Goal: Communication & Community: Participate in discussion

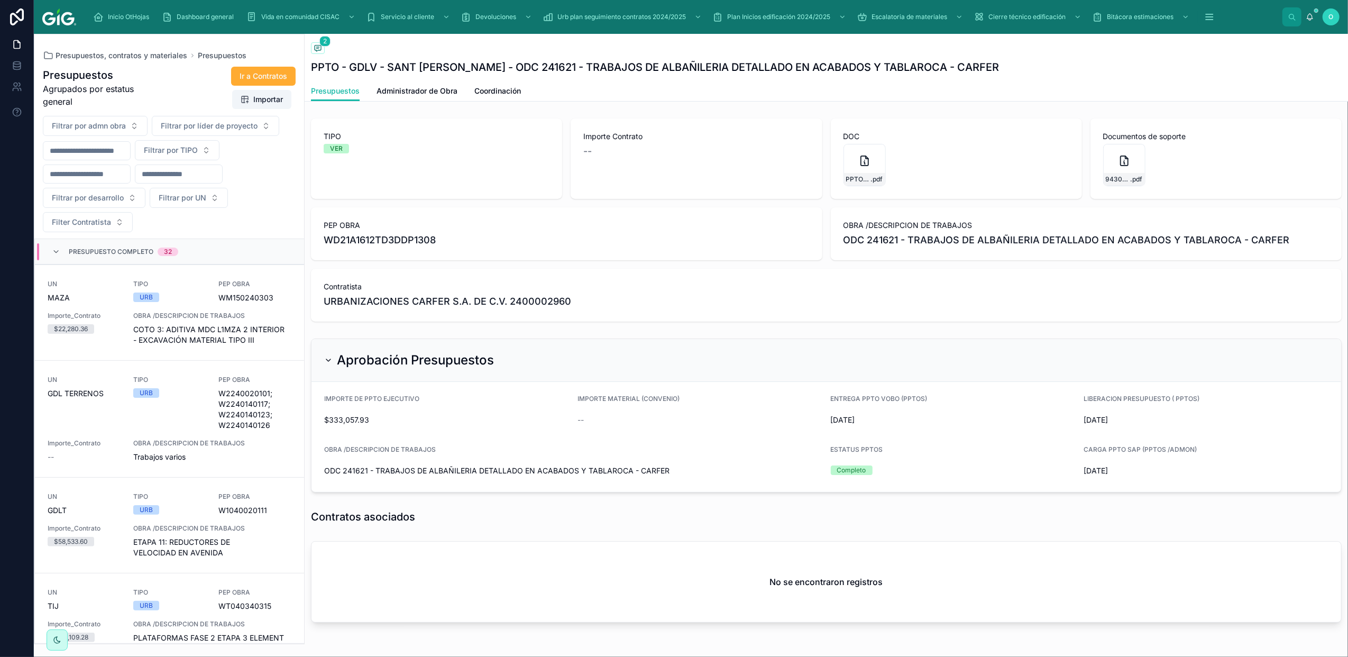
click at [145, 58] on span "Presupuestos, contratos y materiales" at bounding box center [122, 55] width 132 height 11
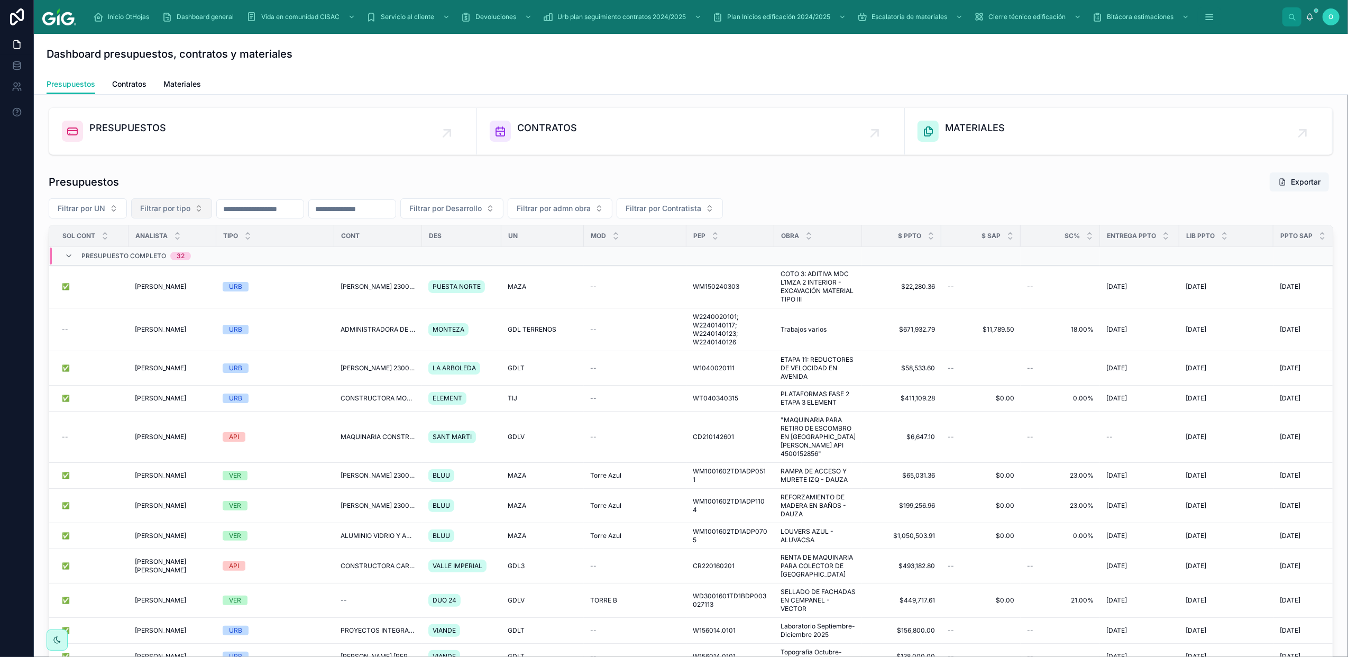
click at [199, 210] on button "Filtrar por tipo" at bounding box center [171, 208] width 81 height 20
click at [165, 291] on div "VER" at bounding box center [171, 286] width 127 height 17
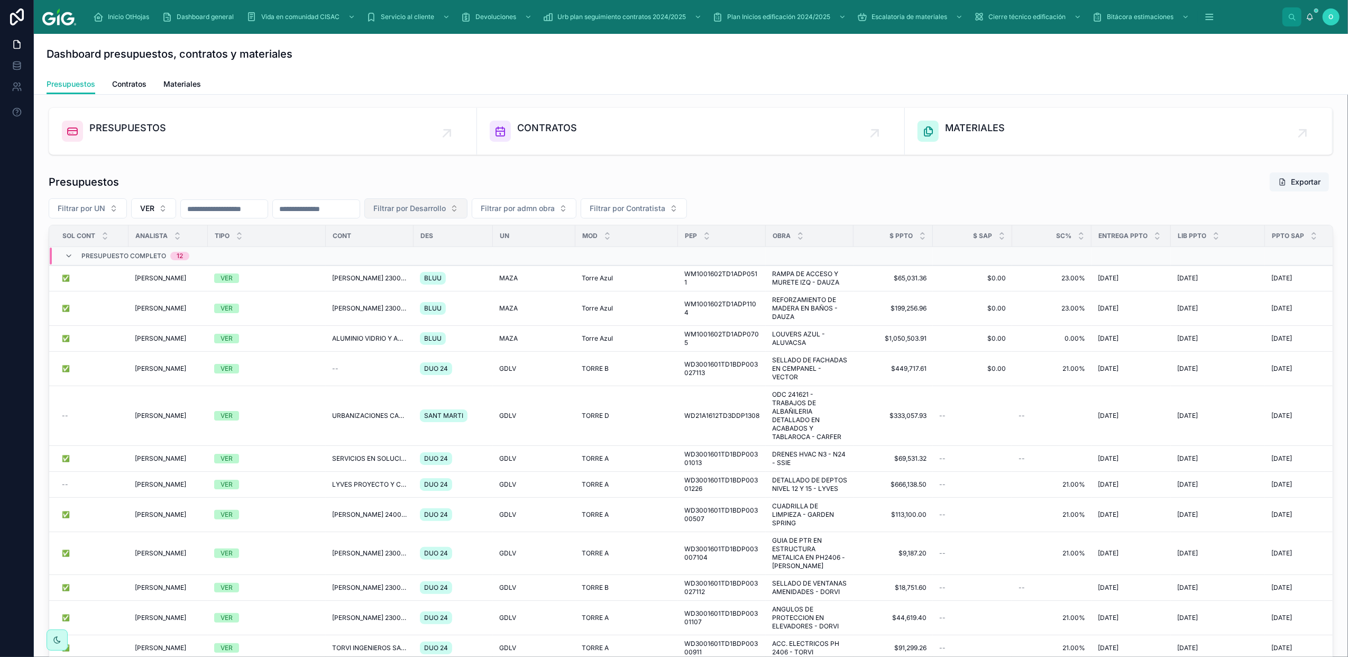
click at [468, 215] on button "Filtrar por Desarrollo" at bounding box center [415, 208] width 103 height 20
click at [450, 371] on span "SANT MARTI" at bounding box center [436, 374] width 47 height 11
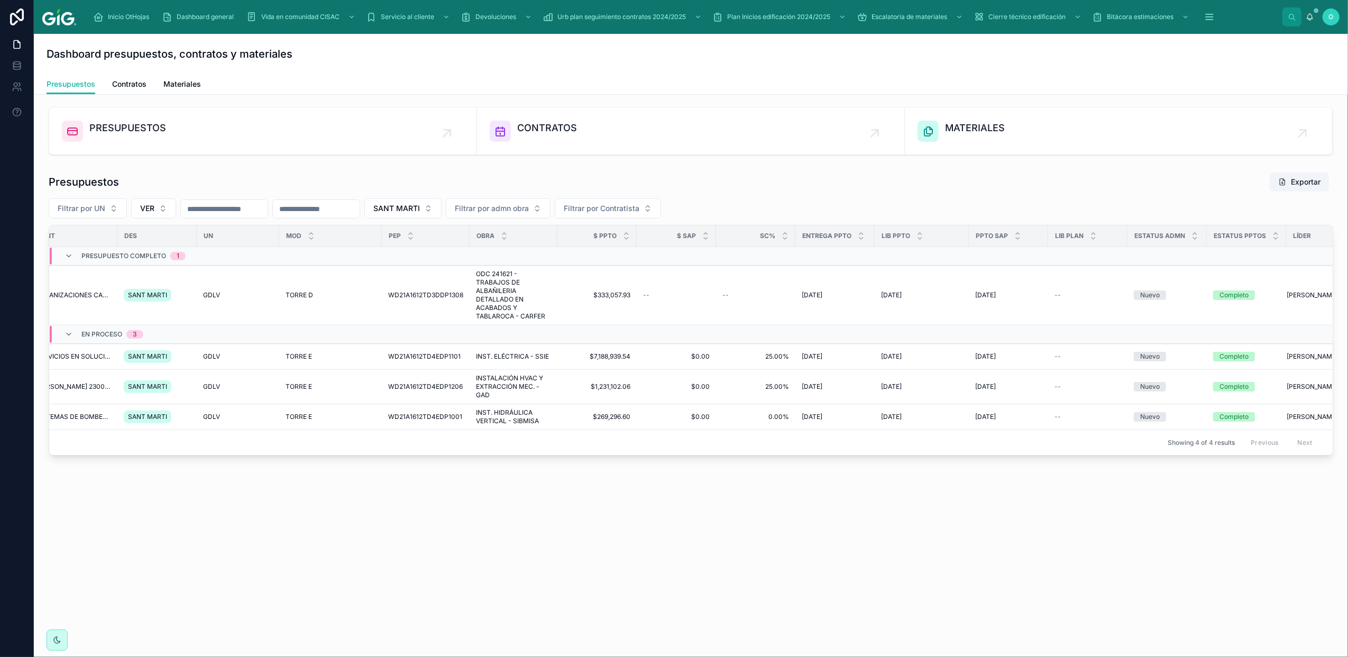
scroll to position [0, 346]
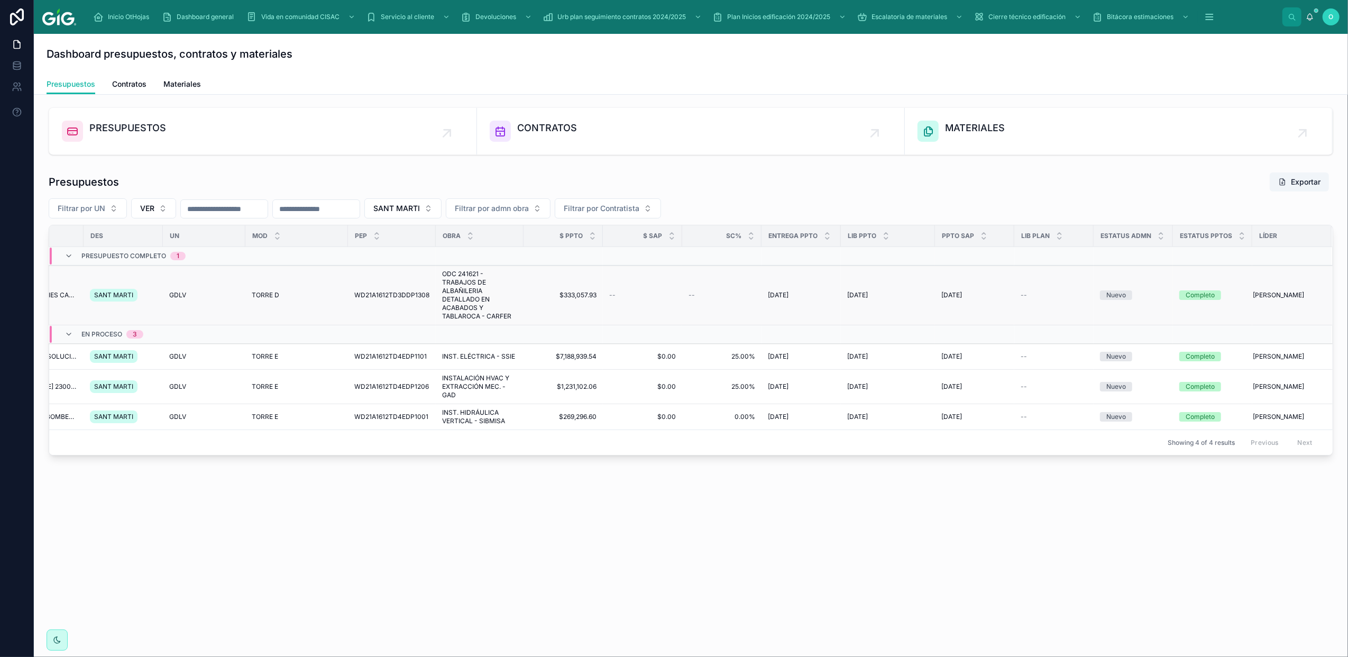
click at [1075, 307] on td "--" at bounding box center [1054, 296] width 79 height 60
click at [445, 301] on span "ODC 241621 - TRABAJOS DE ALBAÑILERIA DETALLADO EN ACABADOS Y TABLAROCA - CARFER" at bounding box center [479, 295] width 75 height 51
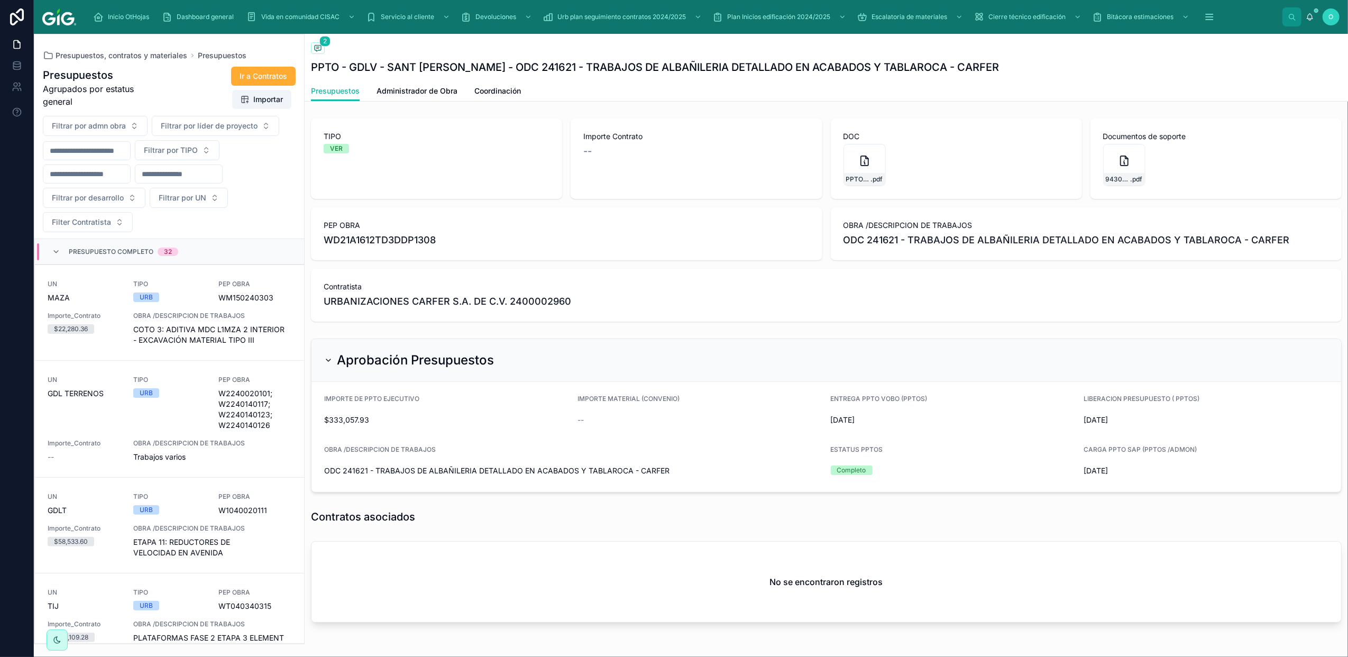
scroll to position [1208, 0]
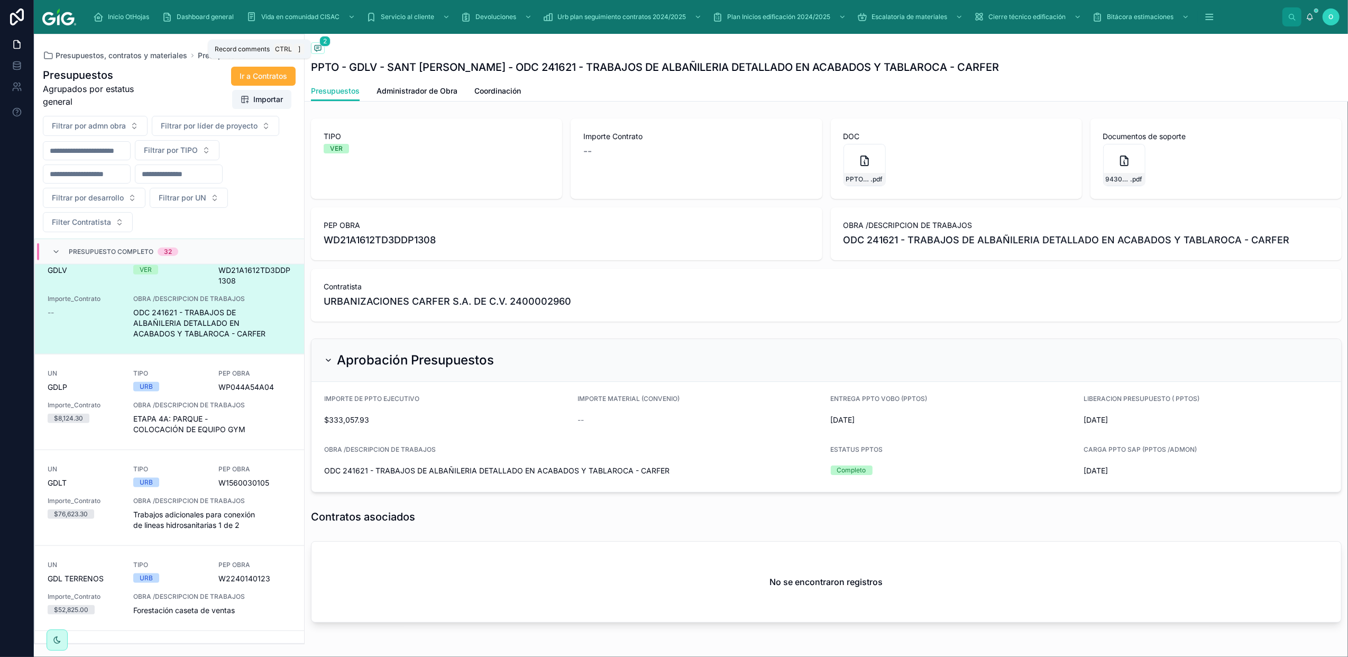
drag, startPoint x: 318, startPoint y: 49, endPoint x: 588, endPoint y: 108, distance: 276.1
click at [318, 49] on icon at bounding box center [318, 48] width 8 height 8
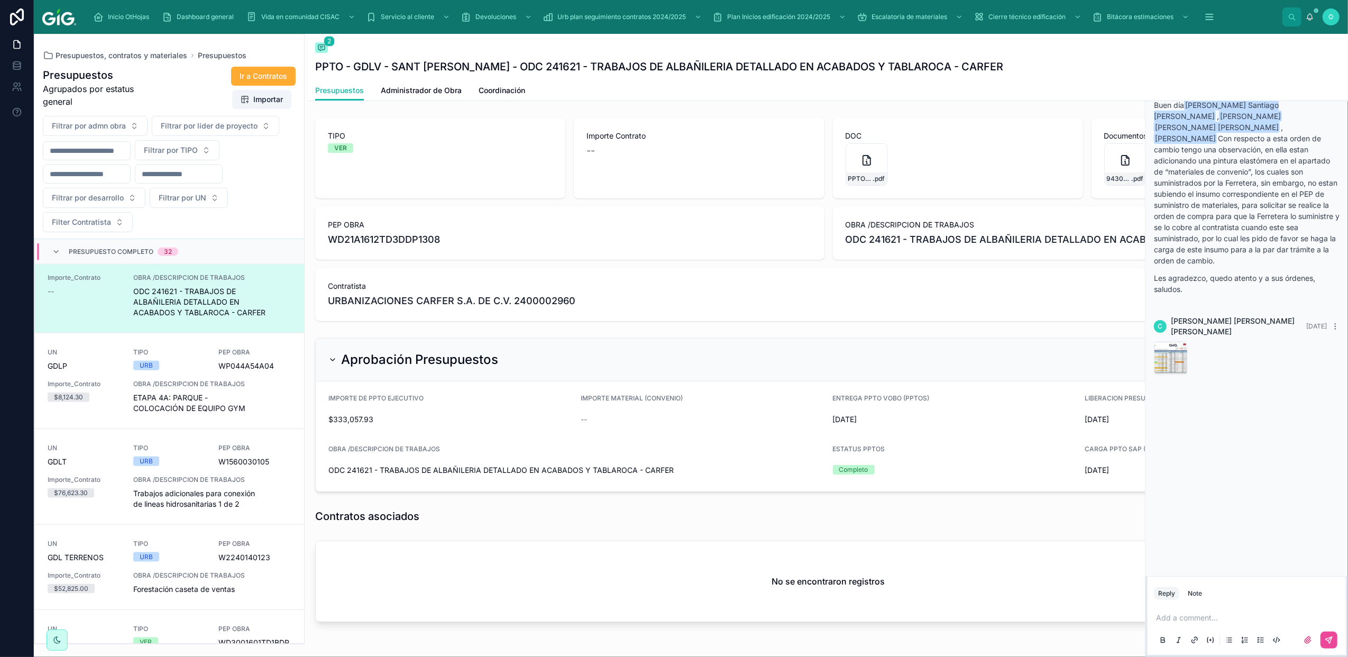
click at [1181, 620] on p at bounding box center [1249, 618] width 186 height 11
click at [125, 304] on div "UN GDLV TIPO VER PEP OBRA WD21A1612TD3DDP1308 Importe_Contrato -- OBRA /DESCRIP…" at bounding box center [170, 274] width 244 height 87
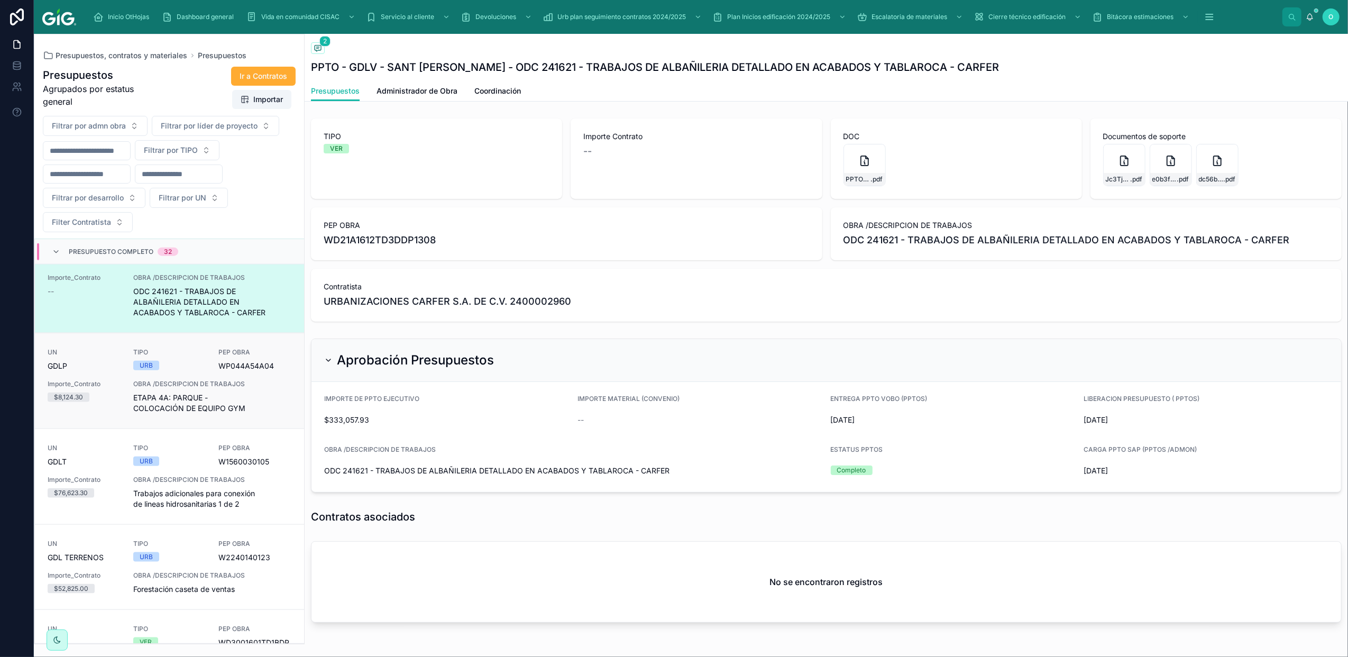
scroll to position [1272, 0]
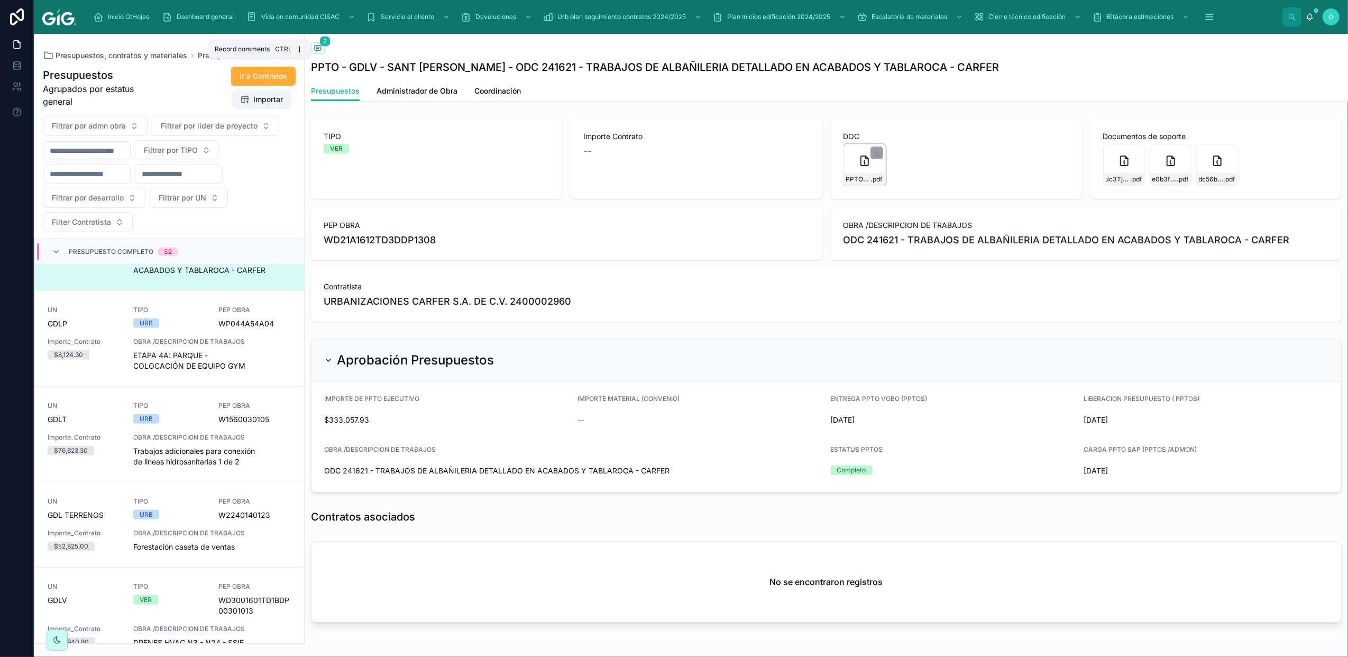
click at [860, 163] on icon at bounding box center [865, 160] width 13 height 13
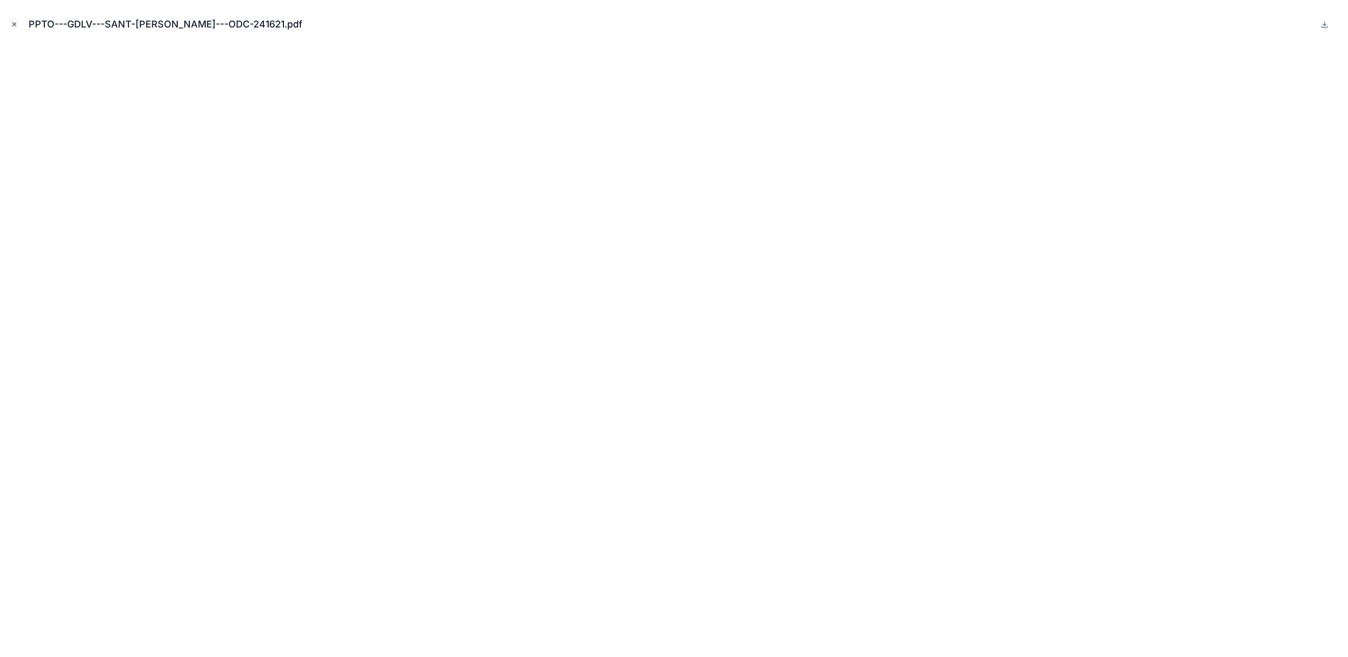
click at [14, 22] on icon "Close modal" at bounding box center [14, 24] width 7 height 7
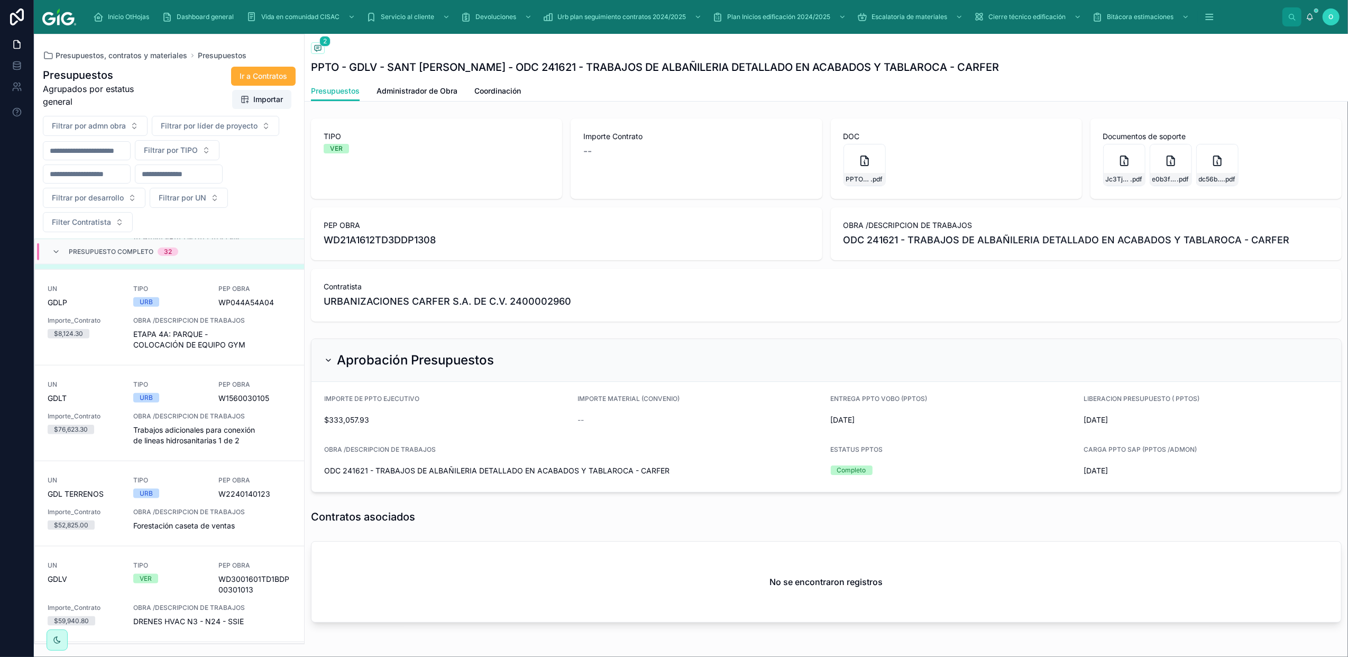
scroll to position [1314, 0]
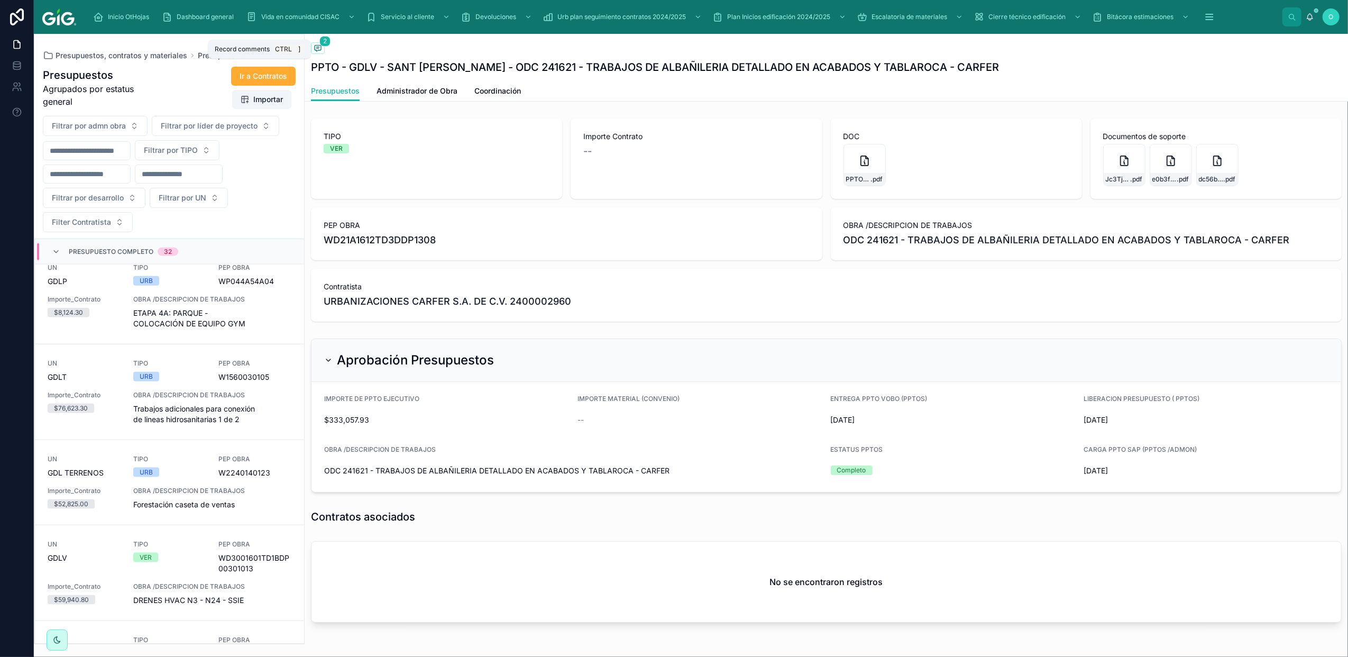
click at [318, 51] on icon at bounding box center [318, 48] width 6 height 6
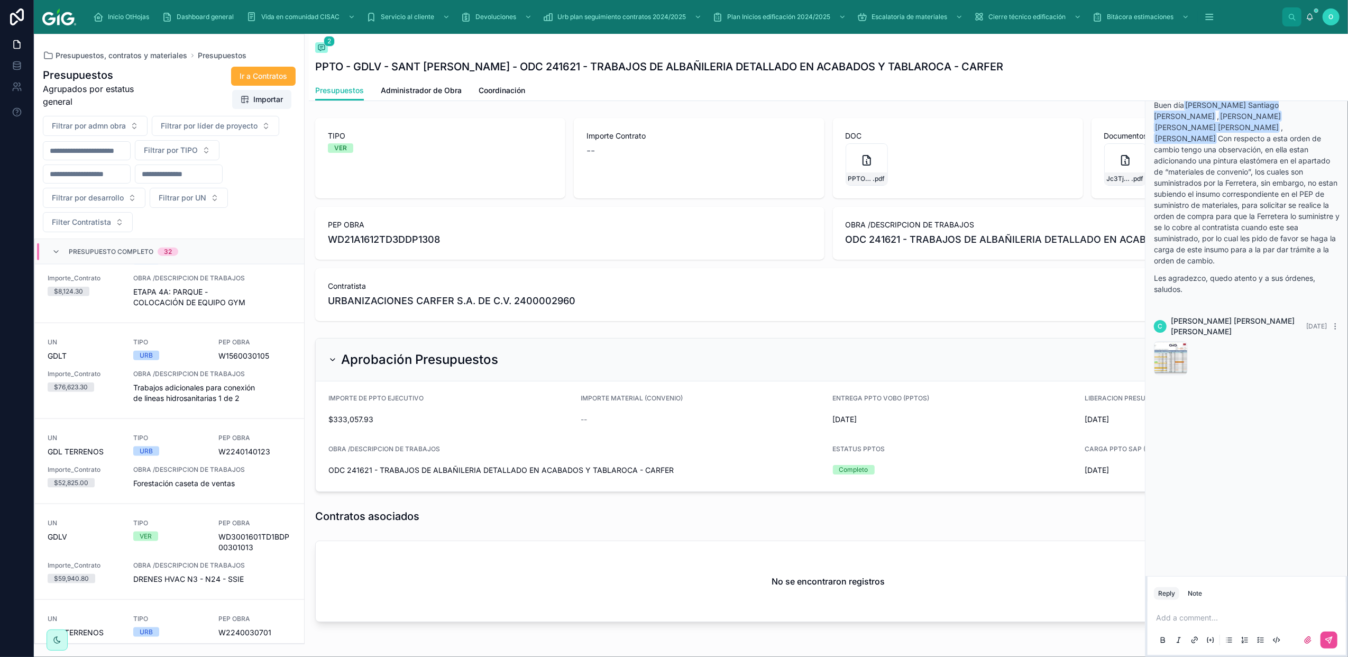
click at [1205, 615] on p at bounding box center [1249, 618] width 186 height 11
click at [1285, 616] on span "**********" at bounding box center [1248, 617] width 72 height 7
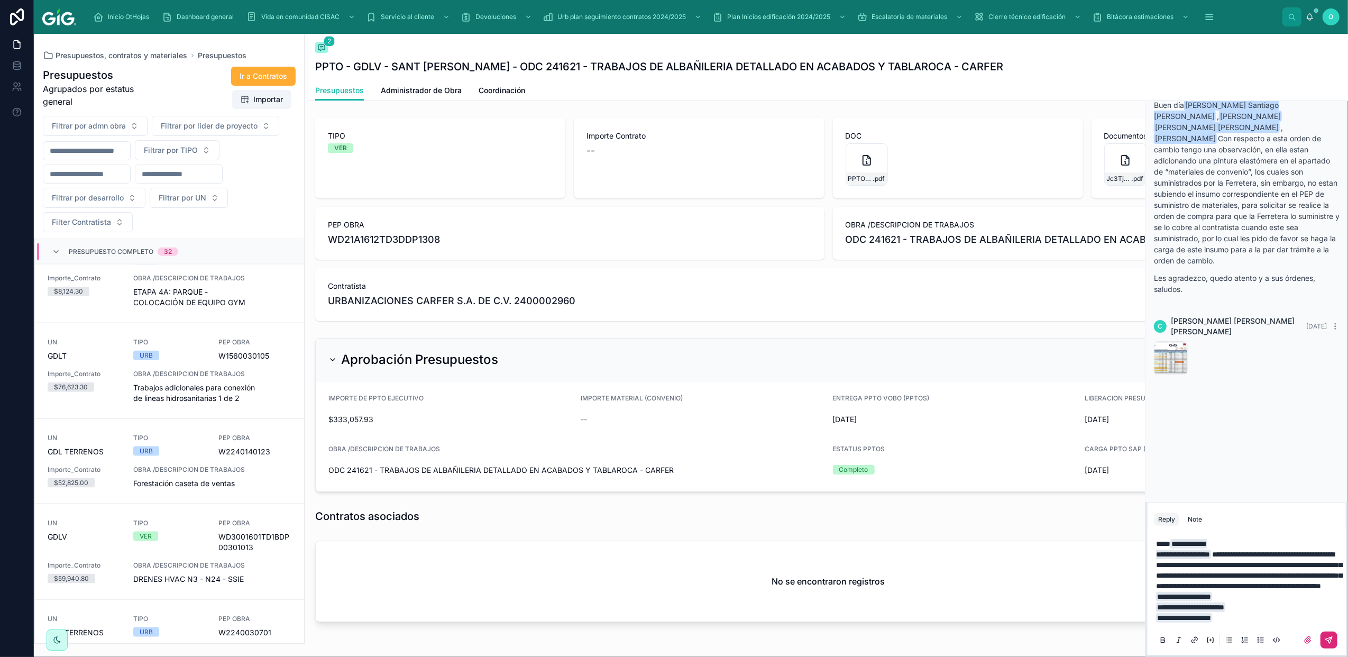
click at [1333, 640] on icon at bounding box center [1329, 640] width 8 height 8
